Goal: Find contact information: Find contact information

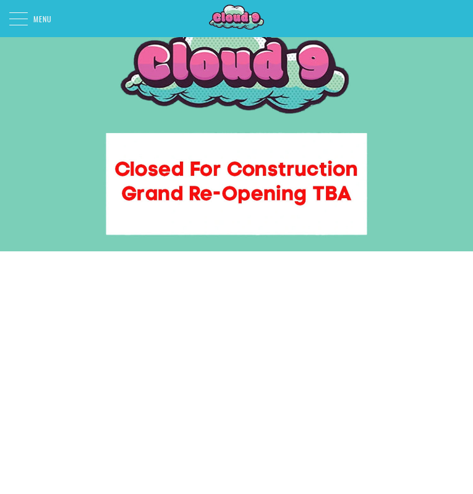
click at [225, 197] on img at bounding box center [236, 125] width 473 height 251
click at [251, 88] on img at bounding box center [236, 125] width 473 height 251
click at [15, 17] on div at bounding box center [18, 18] width 19 height 25
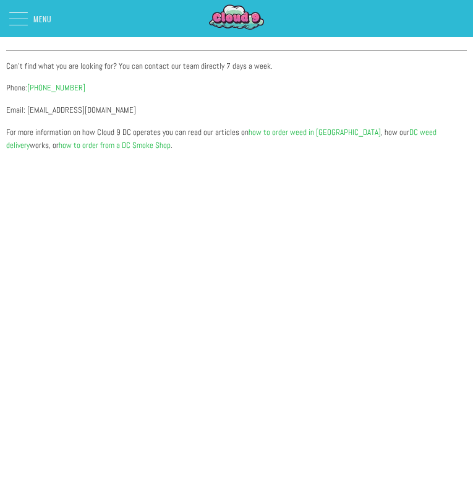
click at [17, 18] on div at bounding box center [18, 18] width 19 height 25
